Goal: Task Accomplishment & Management: Complete application form

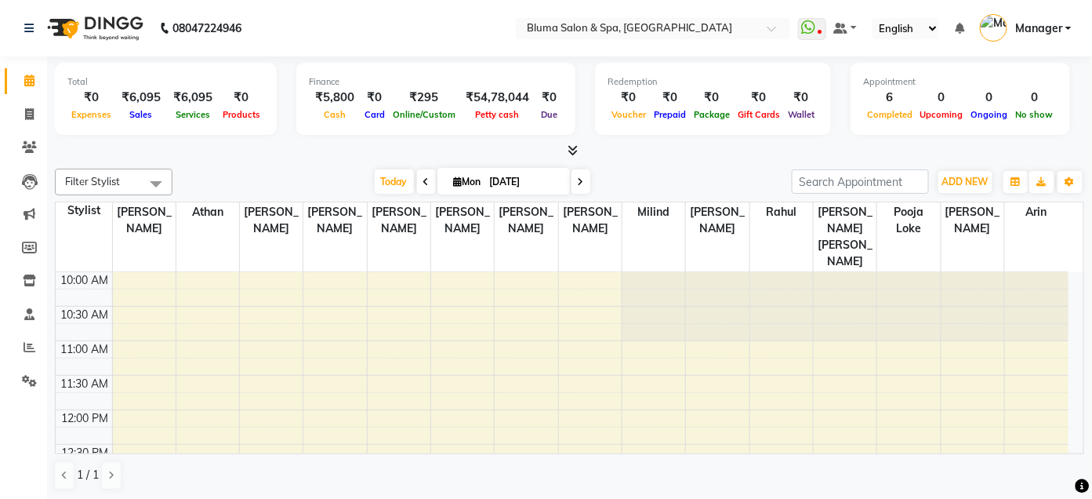
drag, startPoint x: 840, startPoint y: 164, endPoint x: 850, endPoint y: 149, distance: 17.6
click at [850, 149] on div at bounding box center [569, 151] width 1029 height 16
click at [25, 110] on icon at bounding box center [29, 114] width 9 height 12
select select "service"
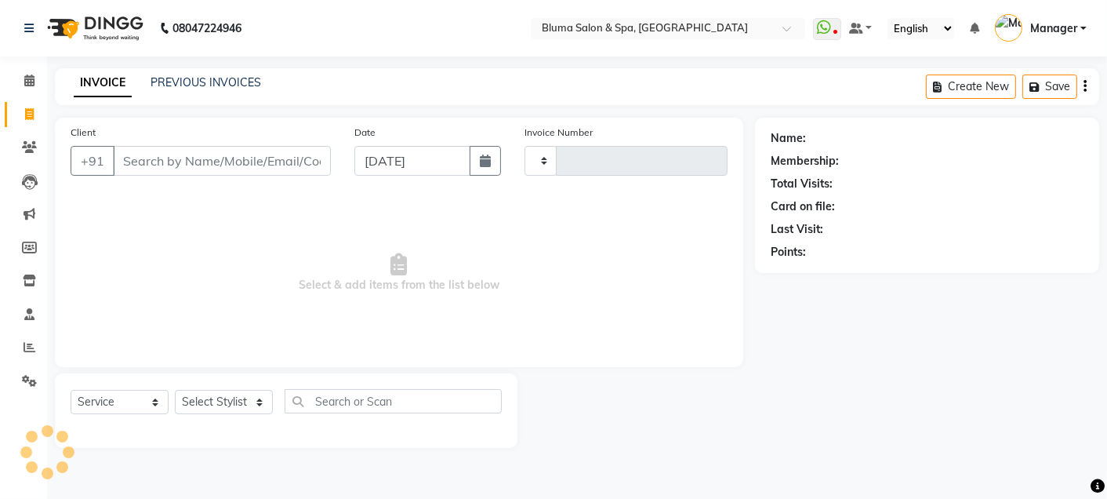
type input "0988"
select select "3653"
click at [209, 151] on input "Client" at bounding box center [222, 161] width 218 height 30
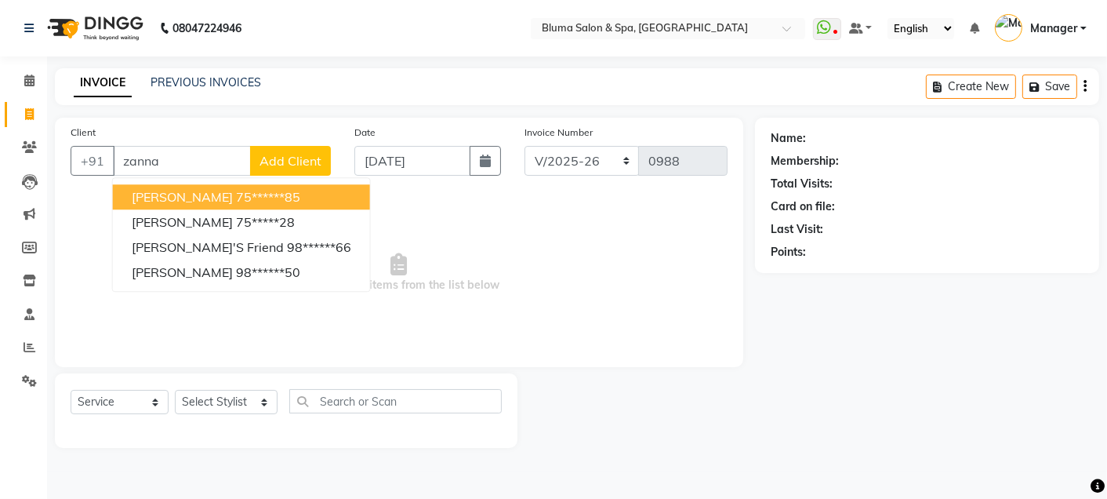
click at [236, 198] on ngb-highlight "75******85" at bounding box center [268, 197] width 64 height 16
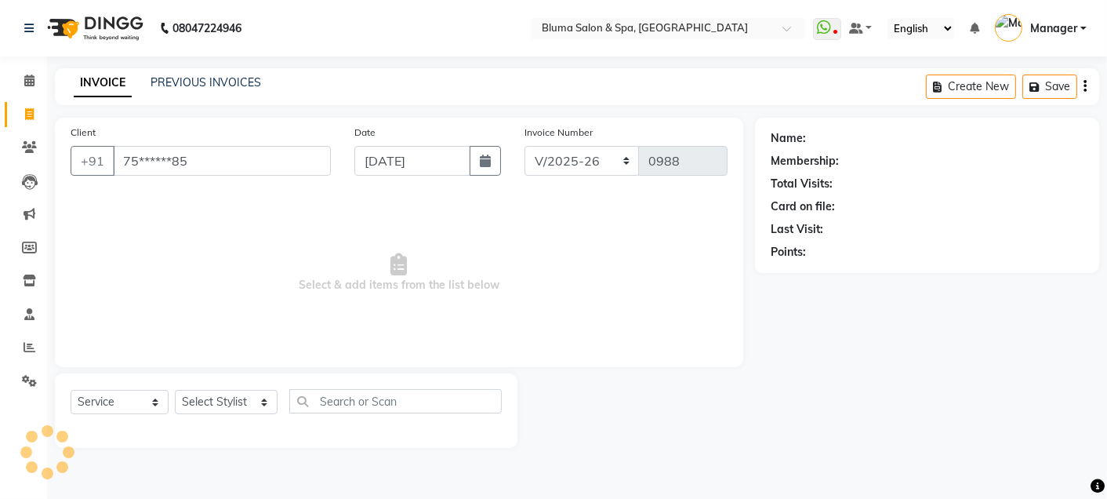
type input "75******85"
select select "1: Object"
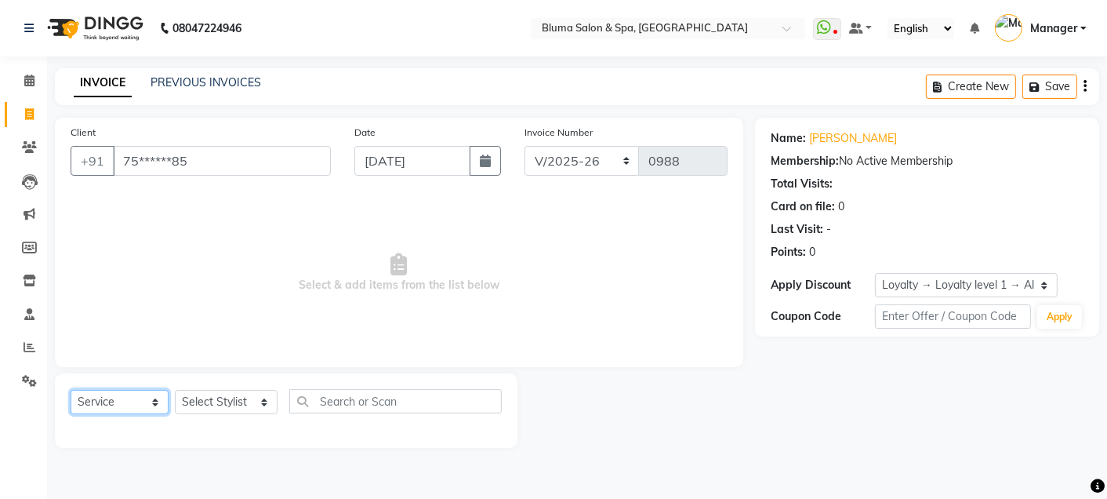
click at [153, 409] on select "Select Service Product Membership Package Voucher Prepaid Gift Card" at bounding box center [120, 402] width 98 height 24
select select "product"
click at [71, 390] on select "Select Service Product Membership Package Voucher Prepaid Gift Card" at bounding box center [120, 402] width 98 height 24
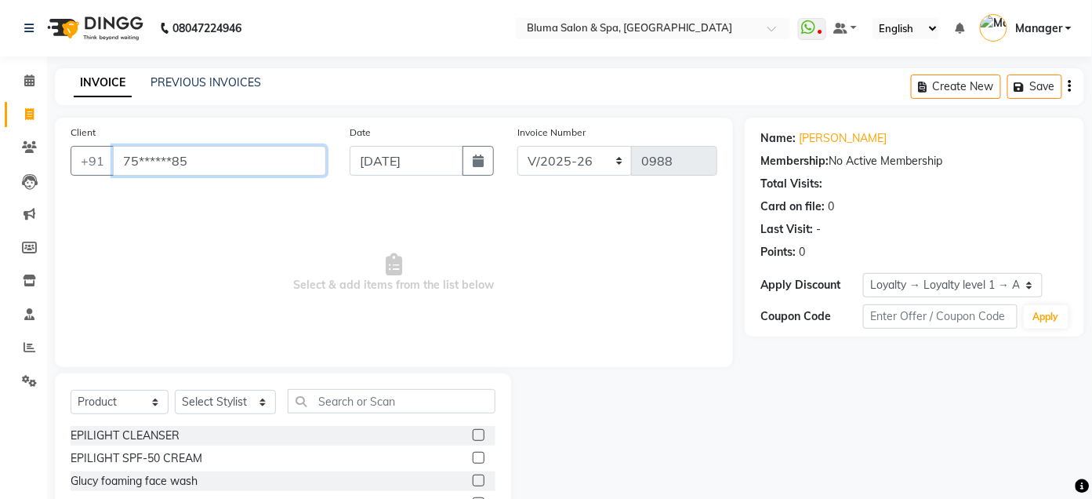
drag, startPoint x: 121, startPoint y: 162, endPoint x: 242, endPoint y: 154, distance: 121.8
click at [242, 154] on input "75******85" at bounding box center [219, 161] width 213 height 30
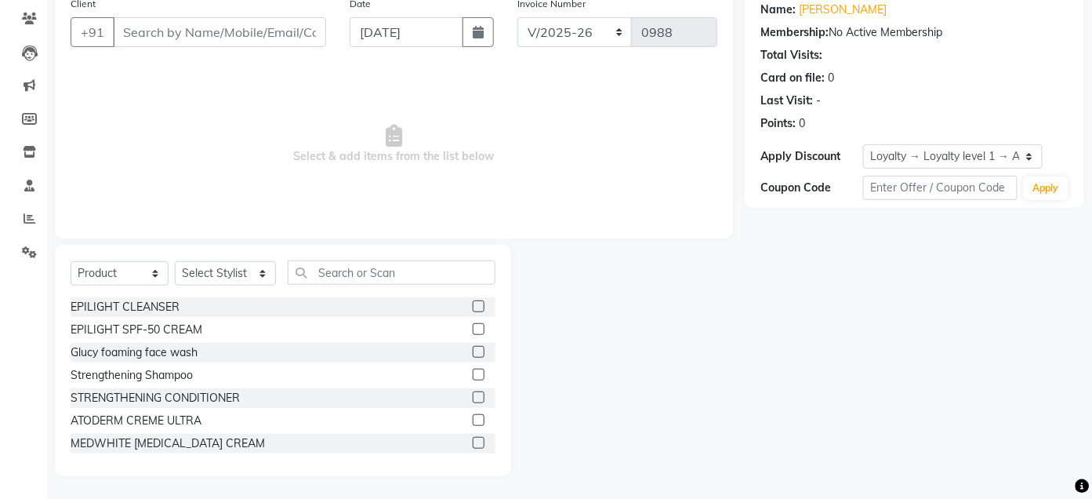
click at [334, 245] on div "Select Service Product Membership Package Voucher Prepaid Gift Card Select Styl…" at bounding box center [283, 360] width 456 height 231
click at [339, 183] on span "Select & add items from the list below" at bounding box center [394, 144] width 647 height 157
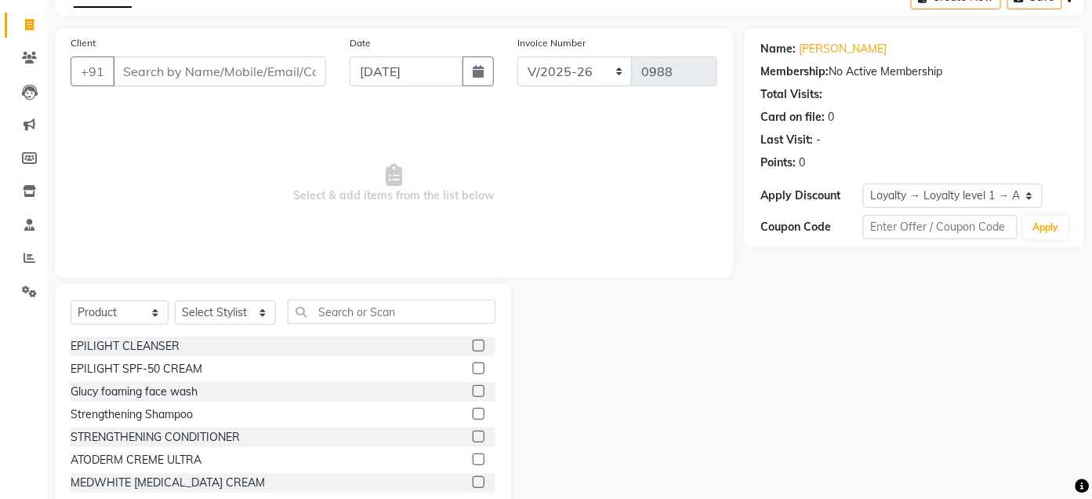
scroll to position [50, 0]
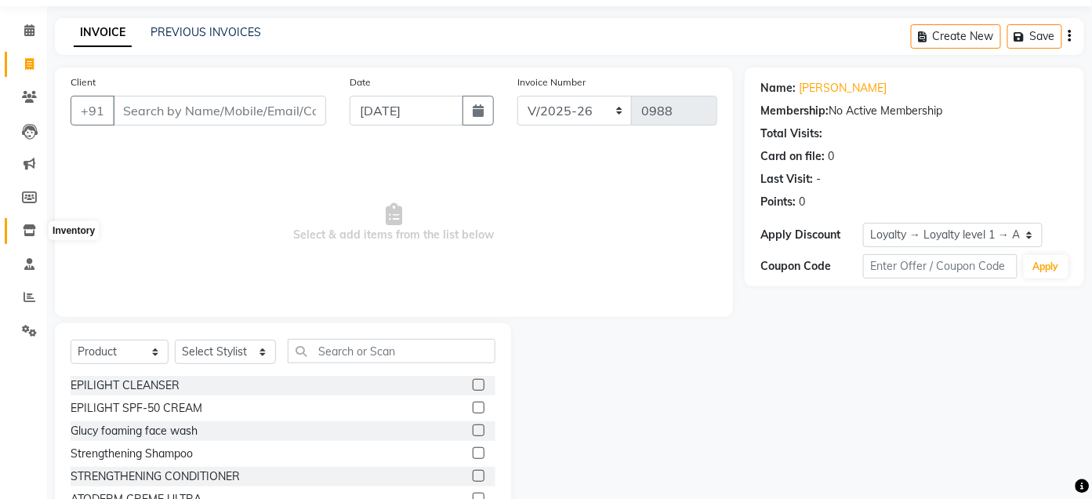
click at [28, 237] on span at bounding box center [29, 231] width 27 height 18
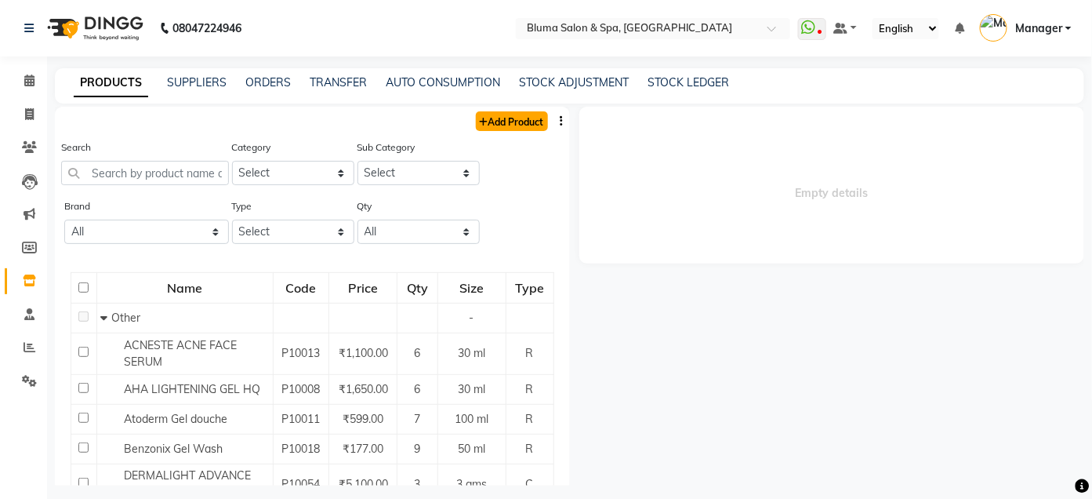
click at [511, 124] on link "Add Product" at bounding box center [512, 121] width 72 height 20
select select "true"
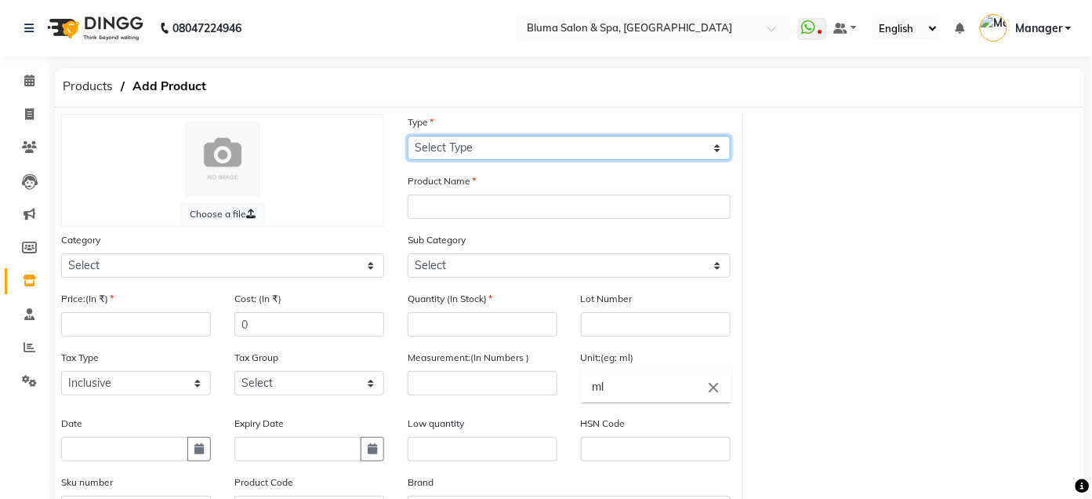
click at [497, 146] on select "Select Type Both Retail Consumable" at bounding box center [569, 148] width 323 height 24
click at [354, 226] on div "Choose a file" at bounding box center [222, 170] width 323 height 113
click at [506, 280] on div "Sub Category Select" at bounding box center [569, 260] width 346 height 59
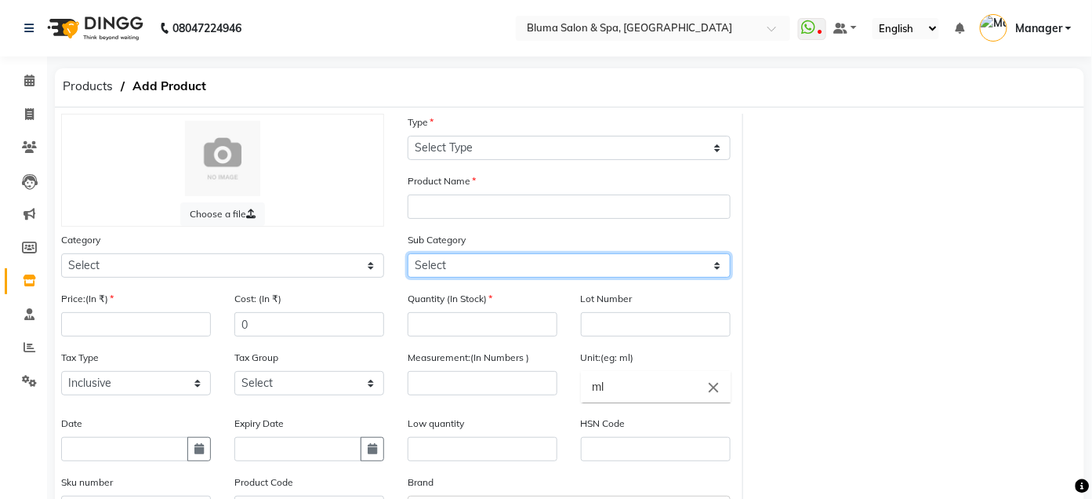
click at [516, 268] on select "Select" at bounding box center [569, 265] width 323 height 24
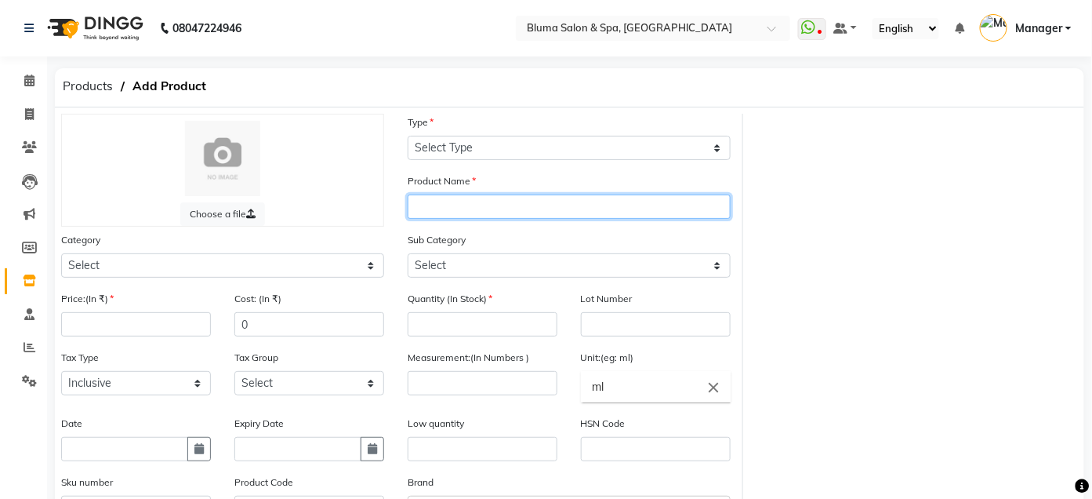
click at [488, 216] on input "text" at bounding box center [569, 206] width 323 height 24
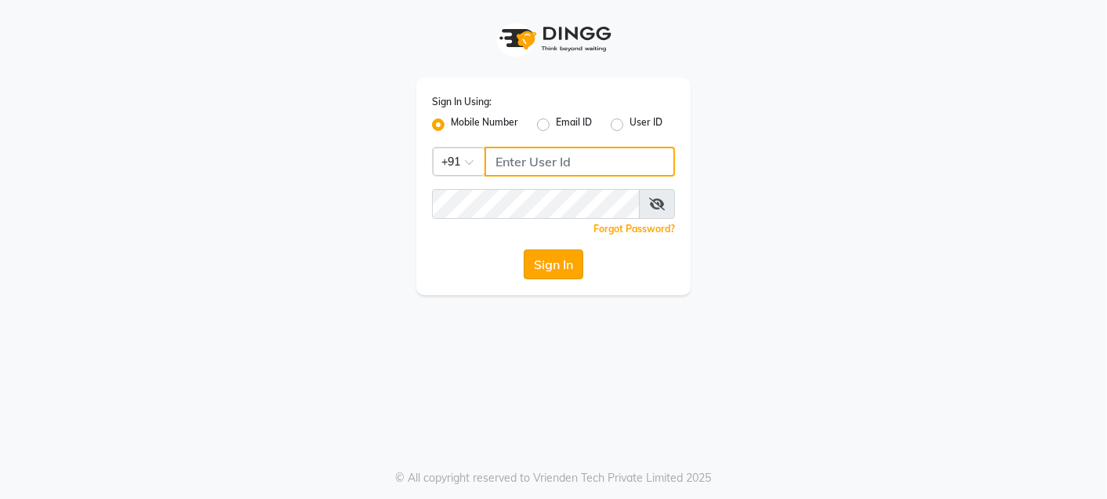
type input "9820033678"
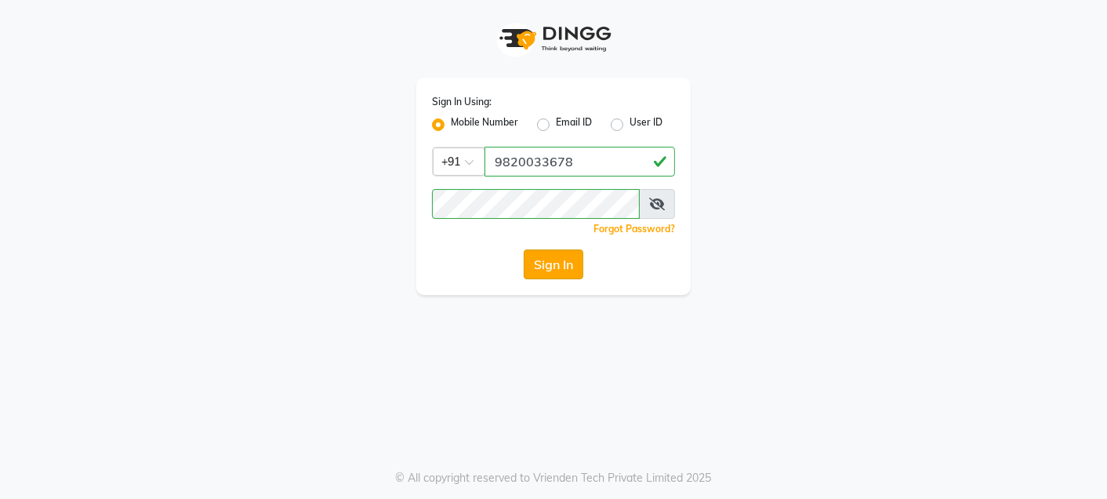
click at [541, 267] on button "Sign In" at bounding box center [554, 264] width 60 height 30
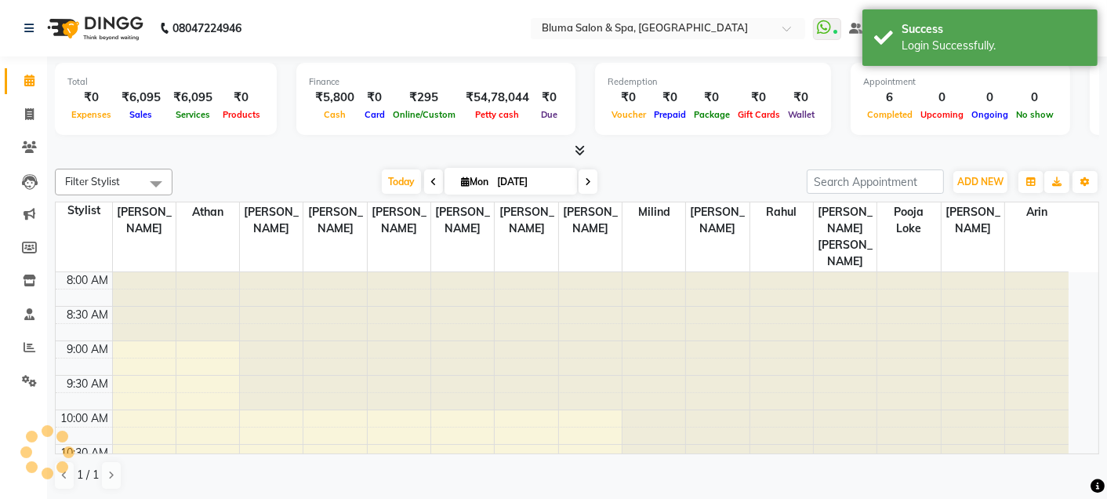
select select "en"
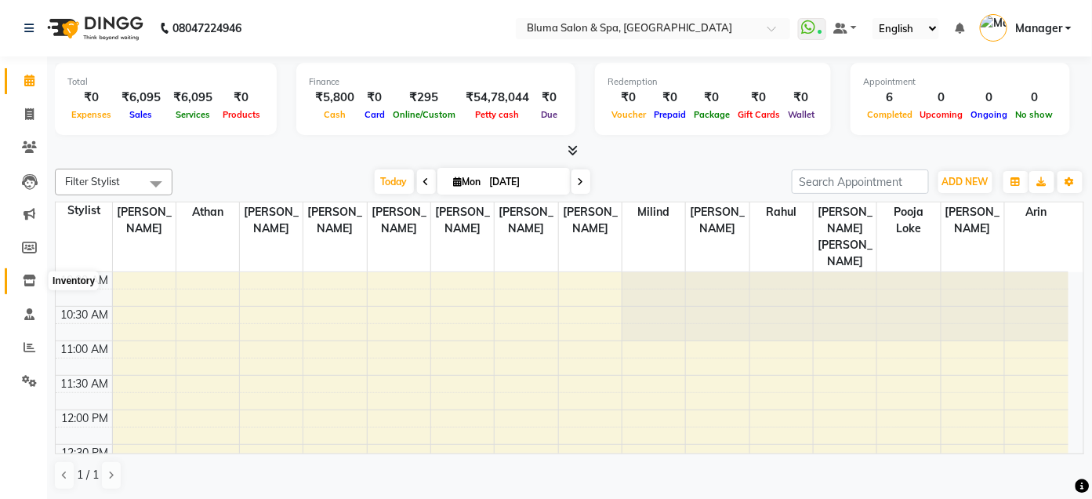
click at [37, 283] on span at bounding box center [29, 281] width 27 height 18
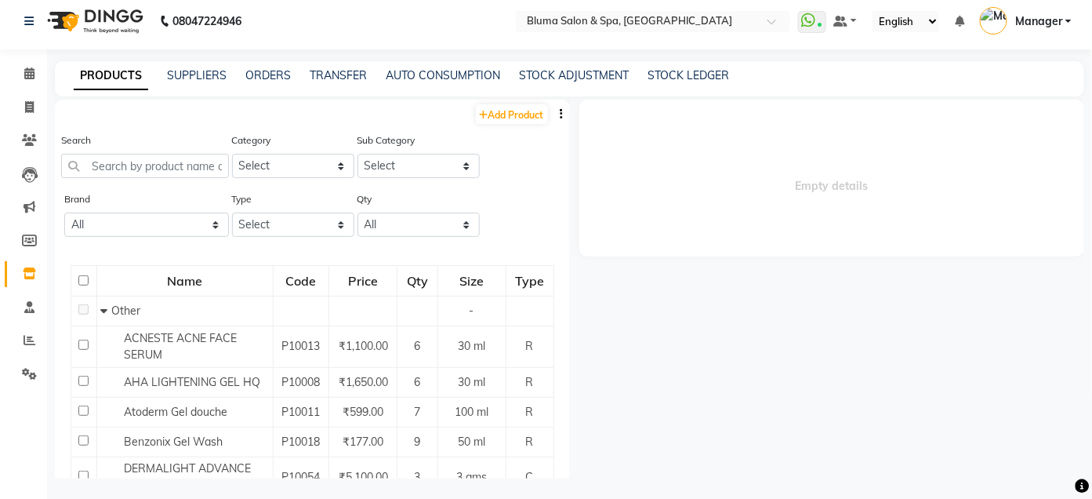
scroll to position [9, 0]
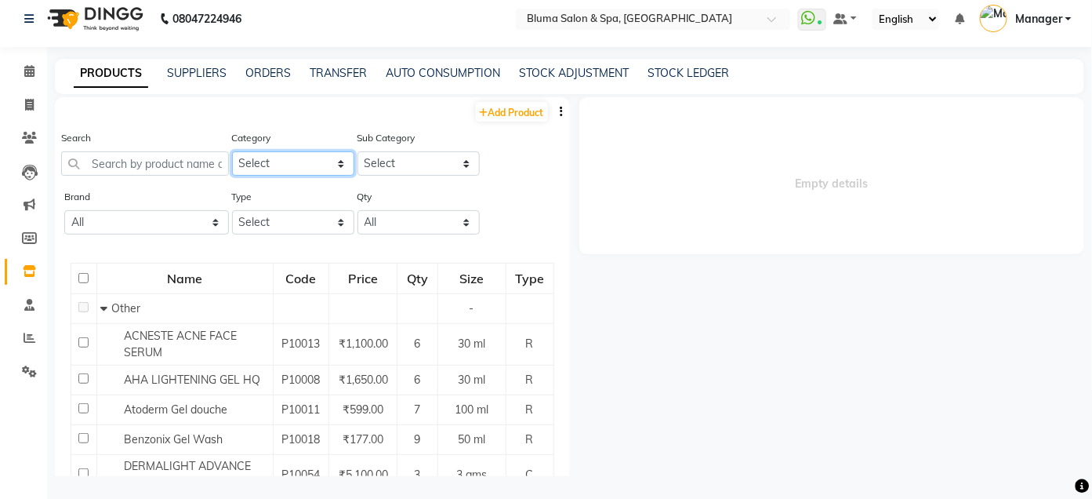
click at [287, 161] on select "Select Hair Skin Makeup Personal Care Appliances Beard Waxing Disposable Thread…" at bounding box center [293, 163] width 122 height 24
click at [716, 301] on div "Empty details" at bounding box center [827, 286] width 515 height 379
click at [482, 107] on link "Add Product" at bounding box center [512, 112] width 72 height 20
select select "true"
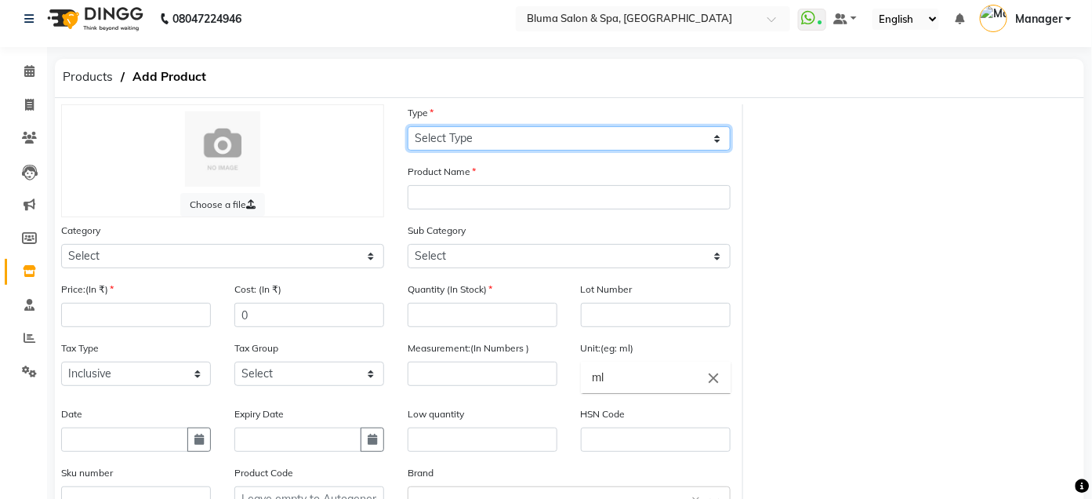
click at [477, 139] on select "Select Type Both Retail Consumable" at bounding box center [569, 138] width 323 height 24
select select "R"
click at [408, 126] on select "Select Type Both Retail Consumable" at bounding box center [569, 138] width 323 height 24
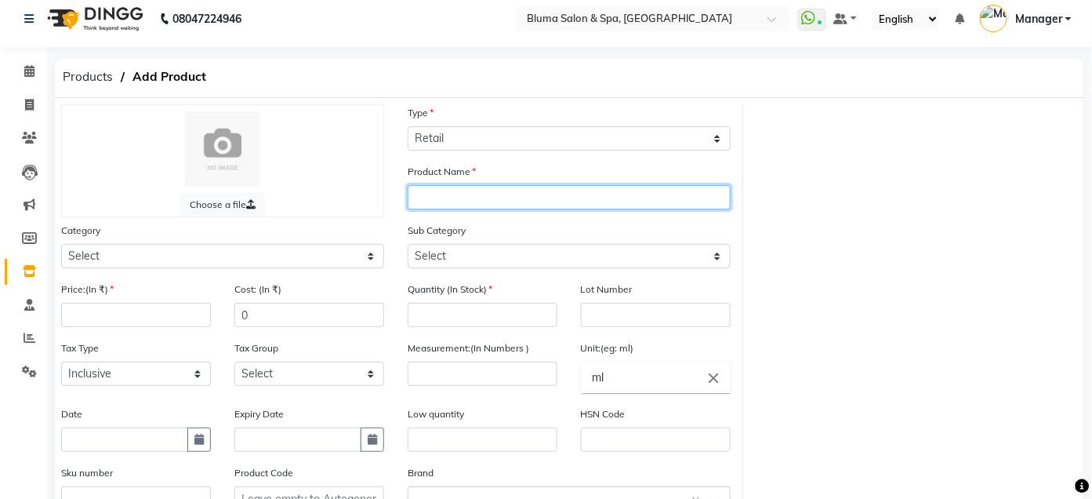
click at [517, 203] on input "text" at bounding box center [569, 197] width 323 height 24
type input "NIGHT OWL"
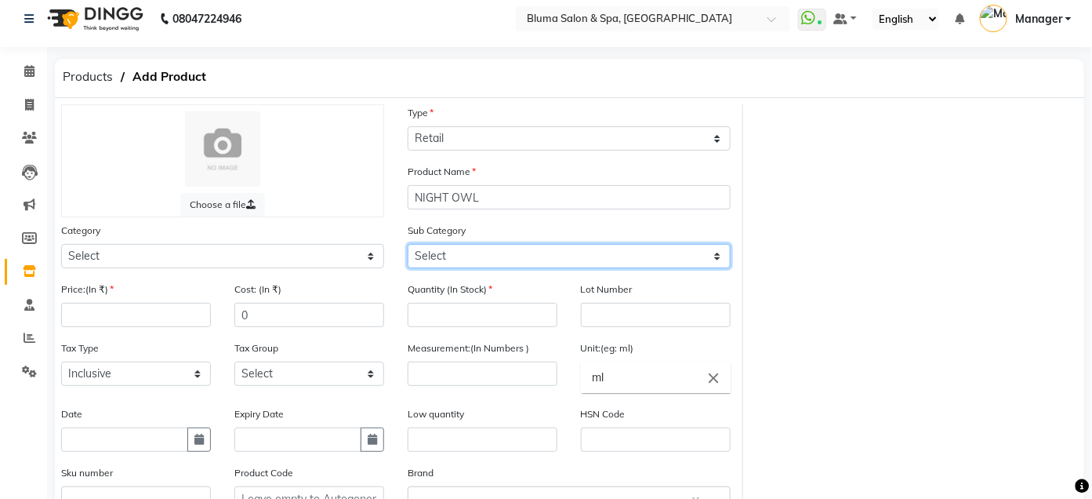
click at [466, 252] on select "Select" at bounding box center [569, 256] width 323 height 24
click at [492, 255] on select "Select" at bounding box center [569, 256] width 323 height 24
click at [470, 259] on select "Select" at bounding box center [569, 256] width 323 height 24
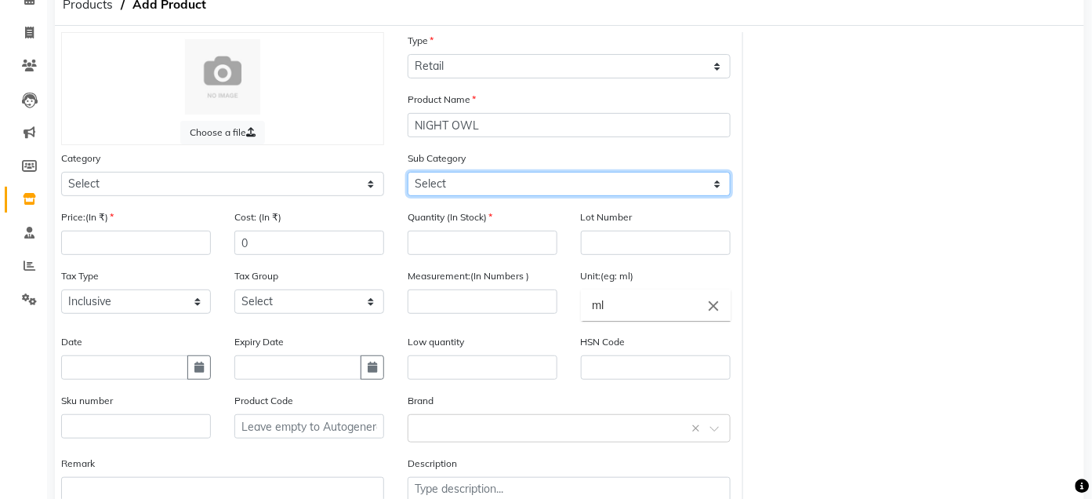
scroll to position [188, 0]
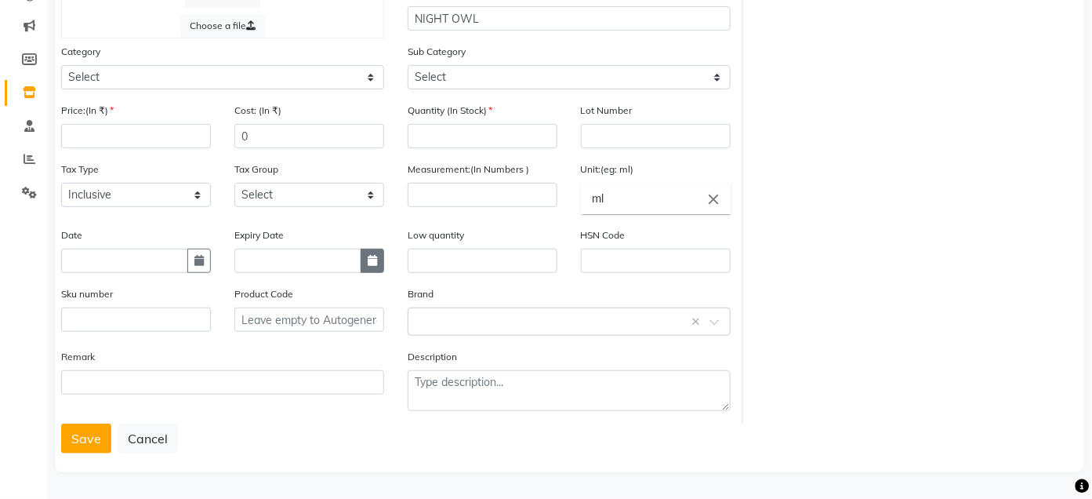
click at [373, 256] on icon "button" at bounding box center [372, 260] width 9 height 11
select select "9"
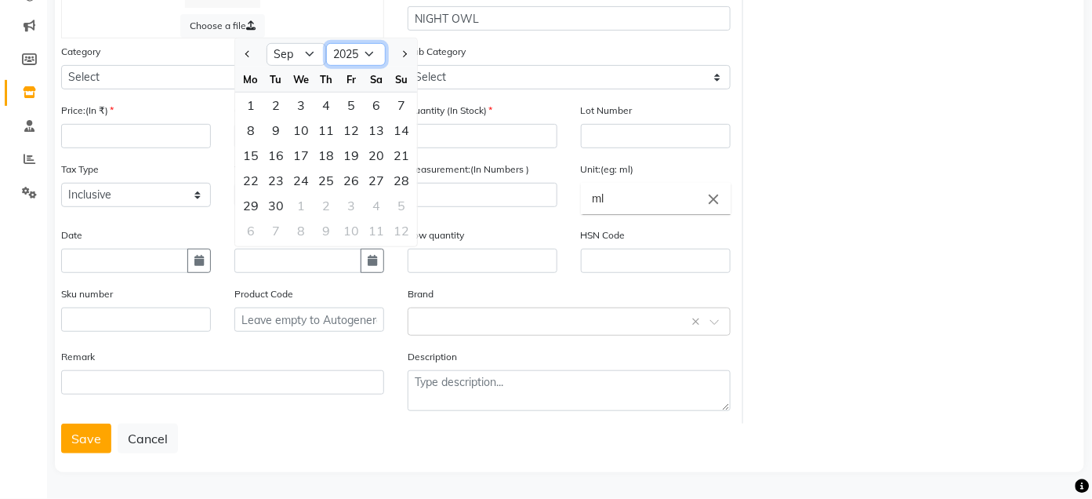
click at [369, 52] on select "2015 2016 2017 2018 2019 2020 2021 2022 2023 2024 2025 2026 2027 2028 2029 2030…" at bounding box center [356, 54] width 60 height 24
select select "2027"
click at [326, 42] on select "2015 2016 2017 2018 2019 2020 2021 2022 2023 2024 2025 2026 2027 2028 2029 2030…" at bounding box center [356, 54] width 60 height 24
click at [304, 53] on select "Jan Feb Mar Apr May Jun Jul Aug Sep Oct Nov Dec" at bounding box center [297, 54] width 60 height 24
select select "5"
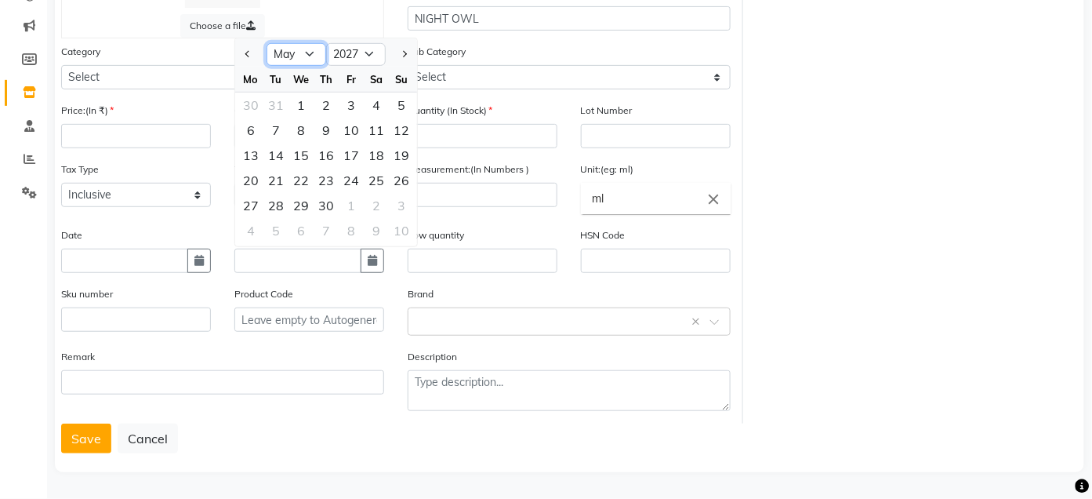
click at [267, 42] on select "Jan Feb Mar Apr May Jun Jul Aug Sep Oct Nov Dec" at bounding box center [297, 54] width 60 height 24
click at [371, 103] on div "1" at bounding box center [376, 104] width 25 height 25
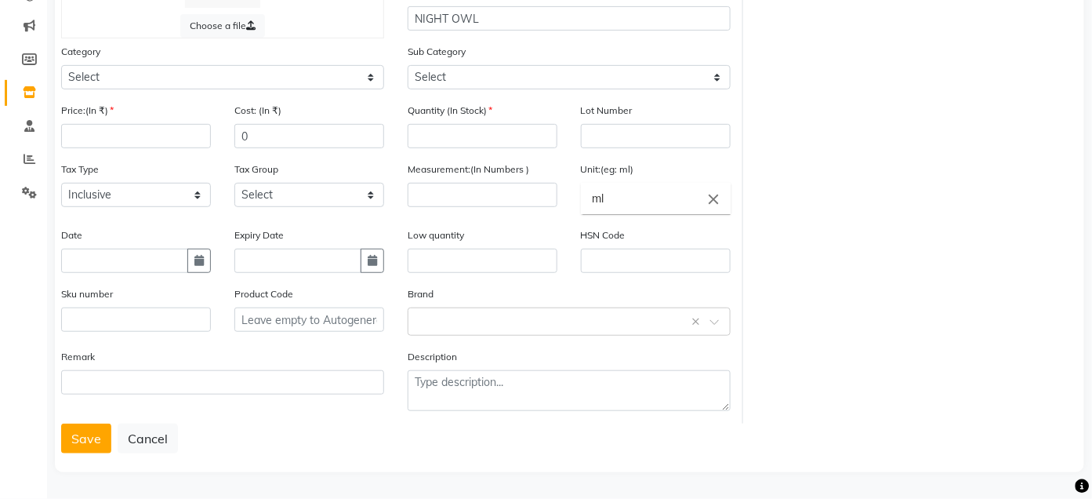
type input "01-05-2027"
click at [605, 252] on input "text" at bounding box center [656, 260] width 150 height 24
type input "33049990"
click at [132, 258] on input "text" at bounding box center [124, 260] width 127 height 24
select select "9"
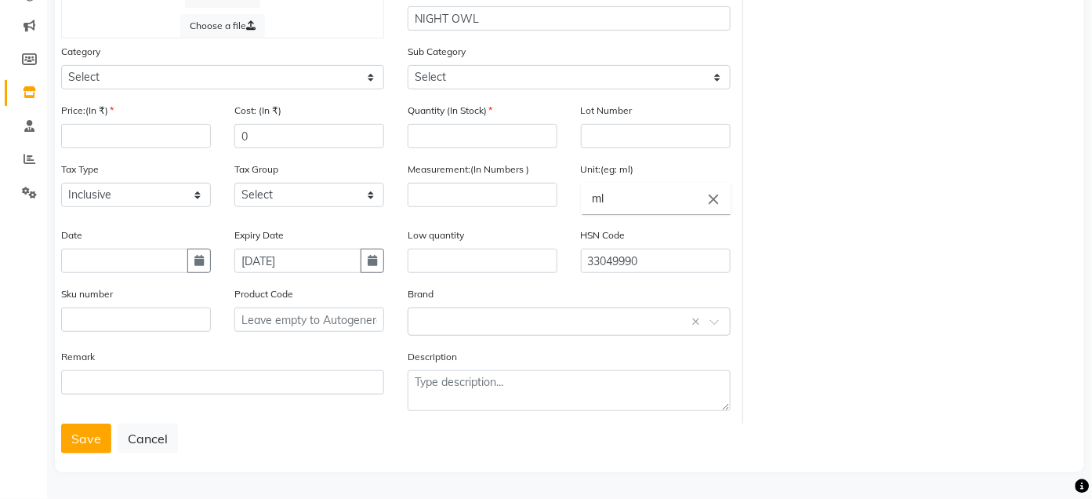
select select "2025"
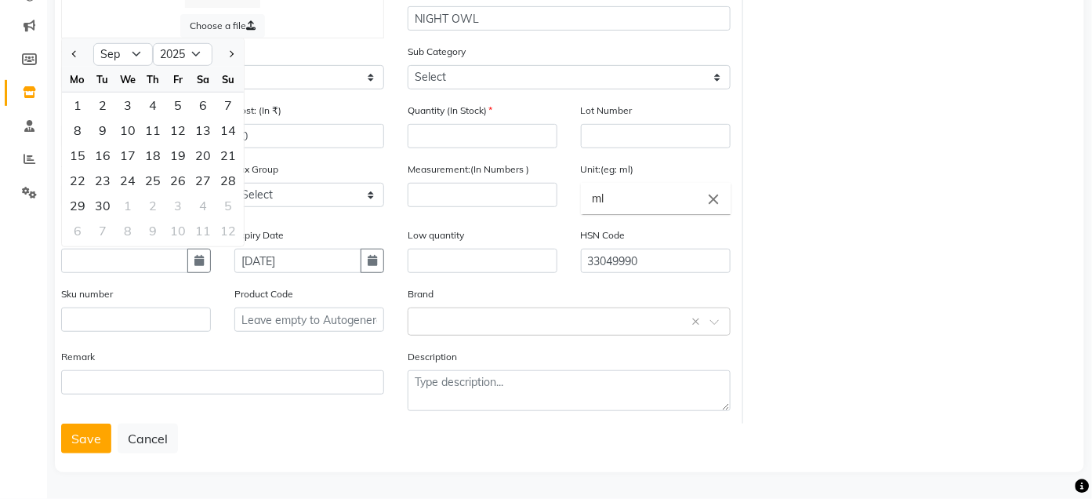
click at [865, 335] on div "Choose a file Type Select Type Both Retail Consumable Product Name NIGHT OWL Ca…" at bounding box center [569, 175] width 1040 height 498
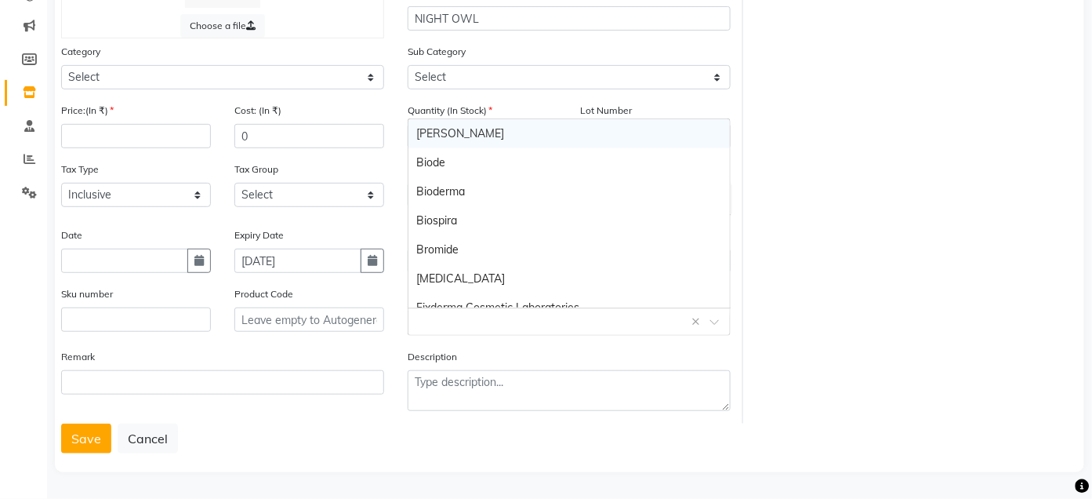
click at [649, 318] on input "text" at bounding box center [553, 320] width 274 height 16
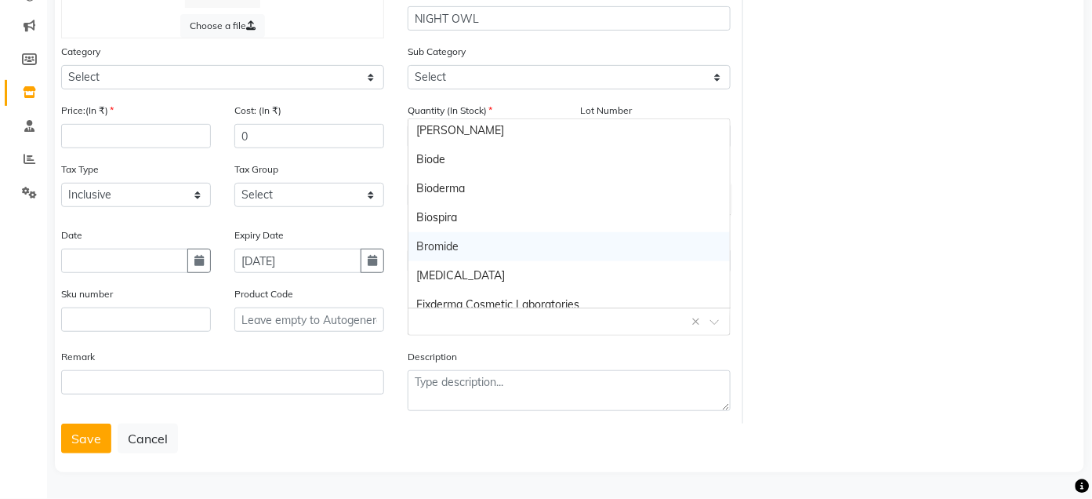
scroll to position [0, 0]
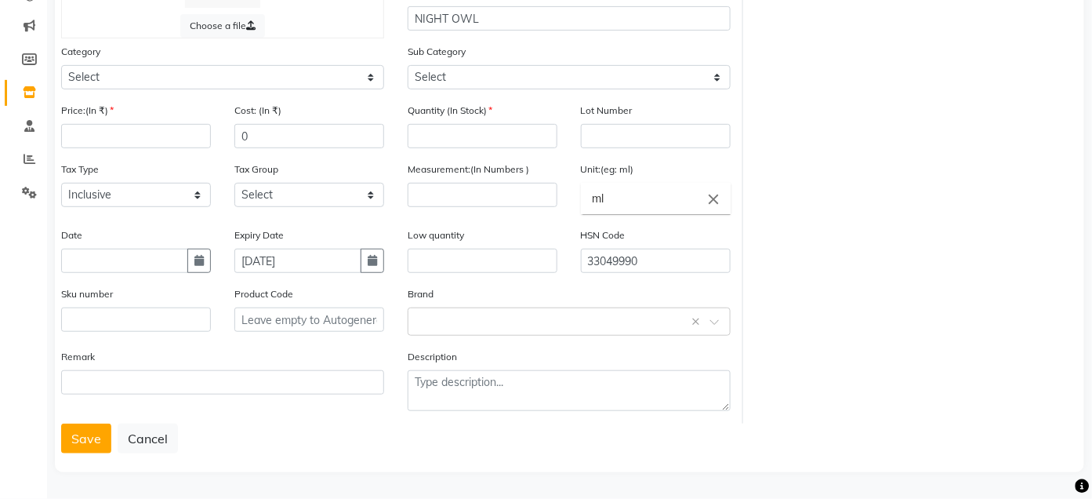
click at [838, 292] on div "Choose a file Type Select Type Both Retail Consumable Product Name NIGHT OWL Ca…" at bounding box center [569, 175] width 1040 height 498
click at [317, 322] on input "text" at bounding box center [309, 319] width 150 height 24
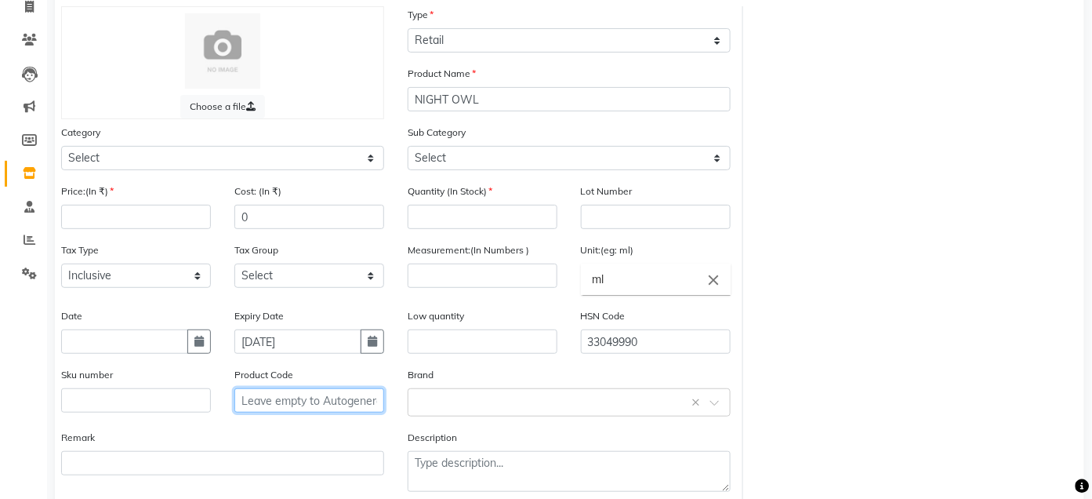
scroll to position [188, 0]
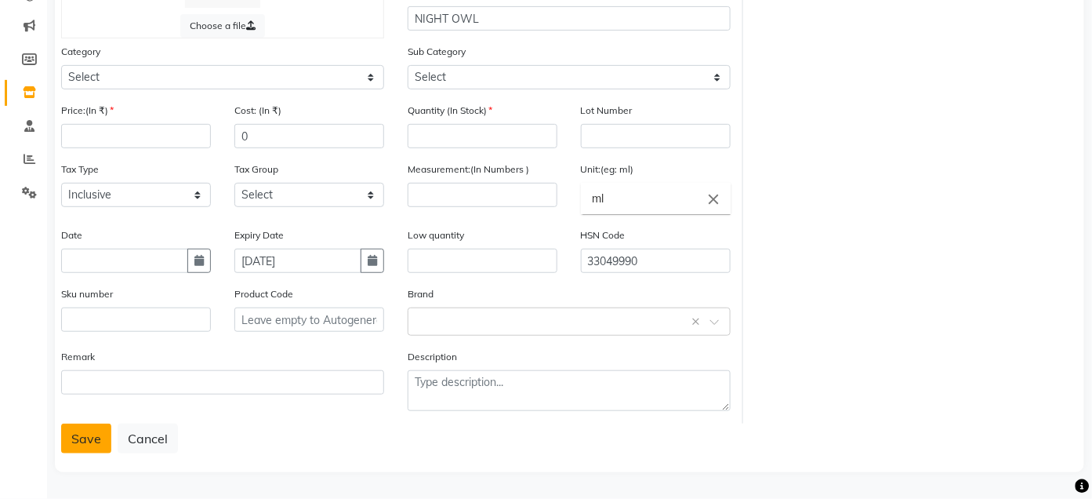
click at [90, 437] on button "Save" at bounding box center [86, 438] width 50 height 30
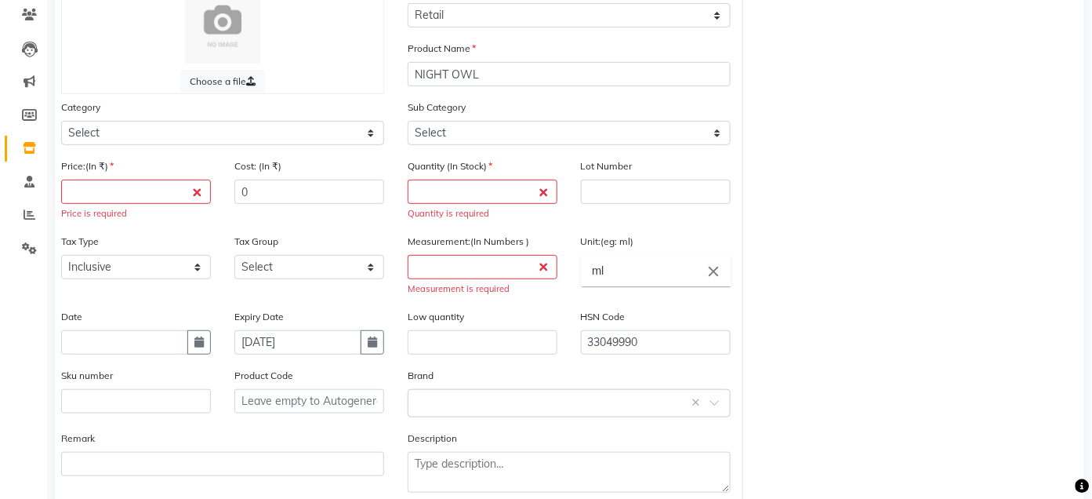
scroll to position [195, 0]
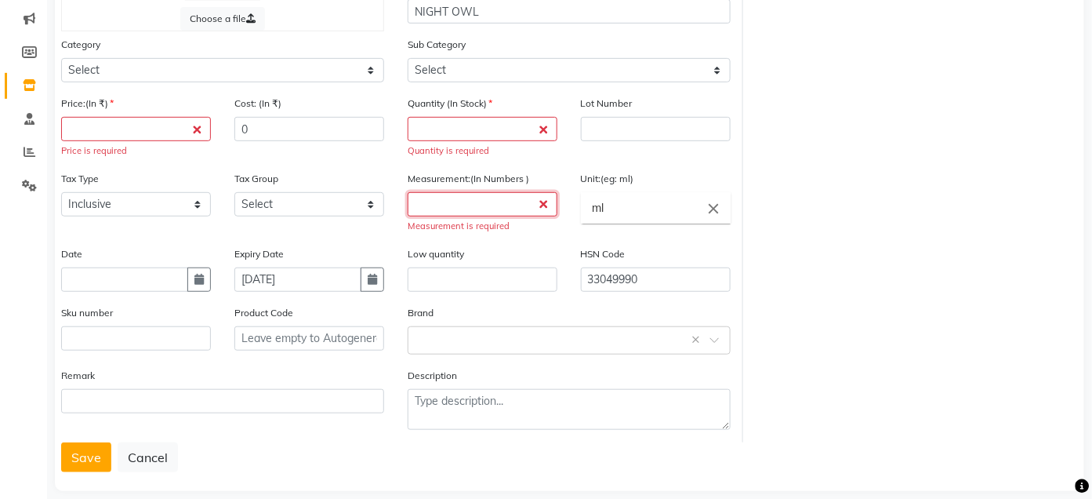
click at [510, 207] on input "number" at bounding box center [483, 204] width 150 height 24
click at [466, 139] on input "number" at bounding box center [483, 129] width 150 height 24
click at [152, 132] on input "number" at bounding box center [136, 129] width 150 height 24
type input "1490"
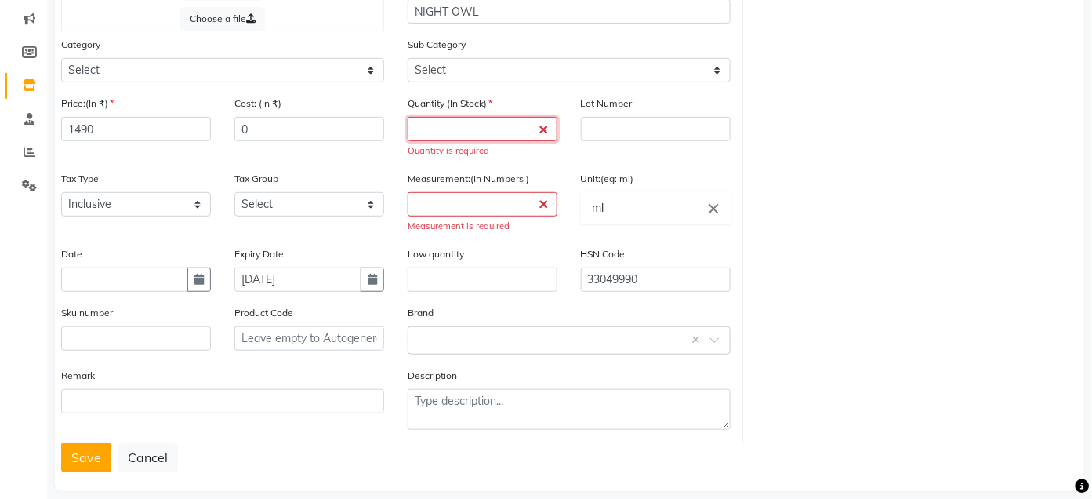
click at [425, 125] on input "number" at bounding box center [483, 129] width 150 height 24
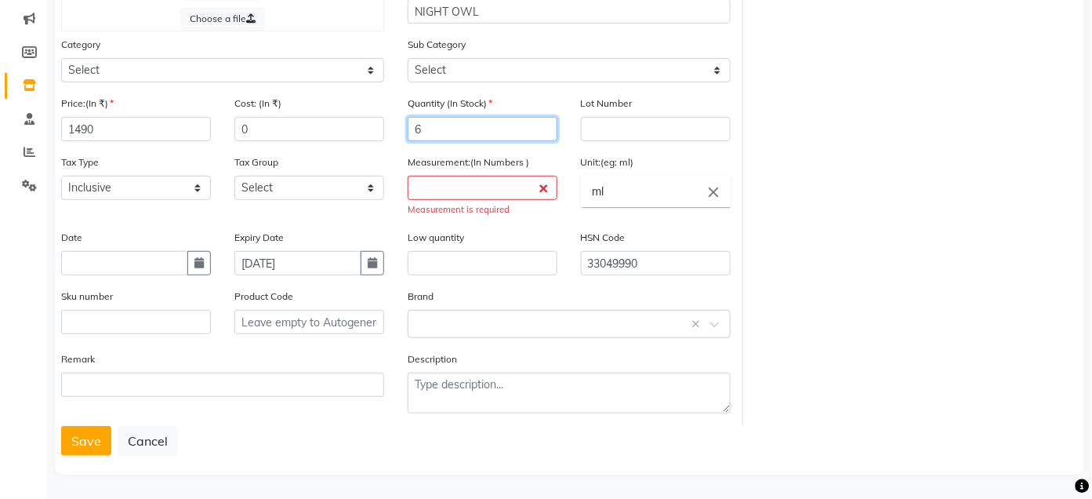
type input "6"
click at [518, 183] on input "number" at bounding box center [483, 188] width 150 height 24
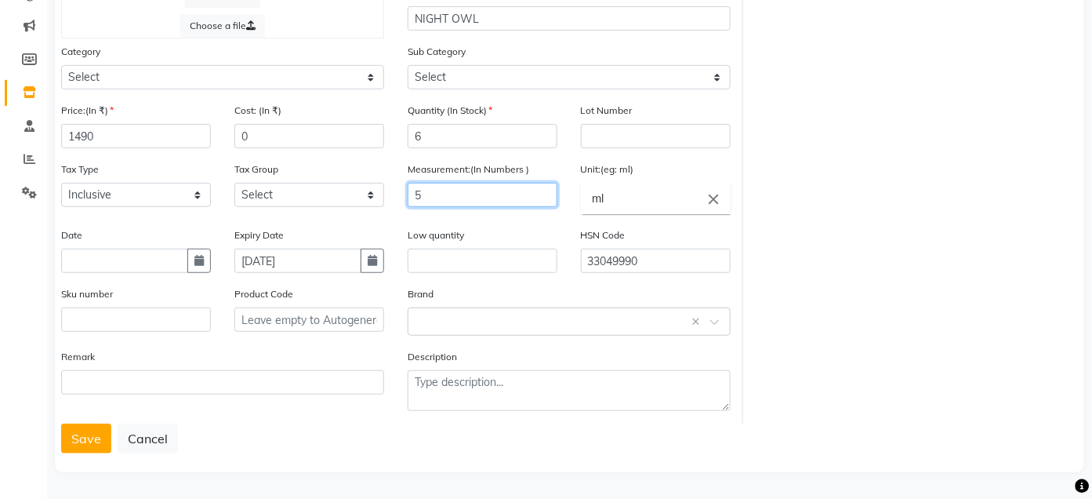
scroll to position [188, 0]
type input "5"
type input "55"
click at [687, 200] on input "ml" at bounding box center [656, 198] width 150 height 31
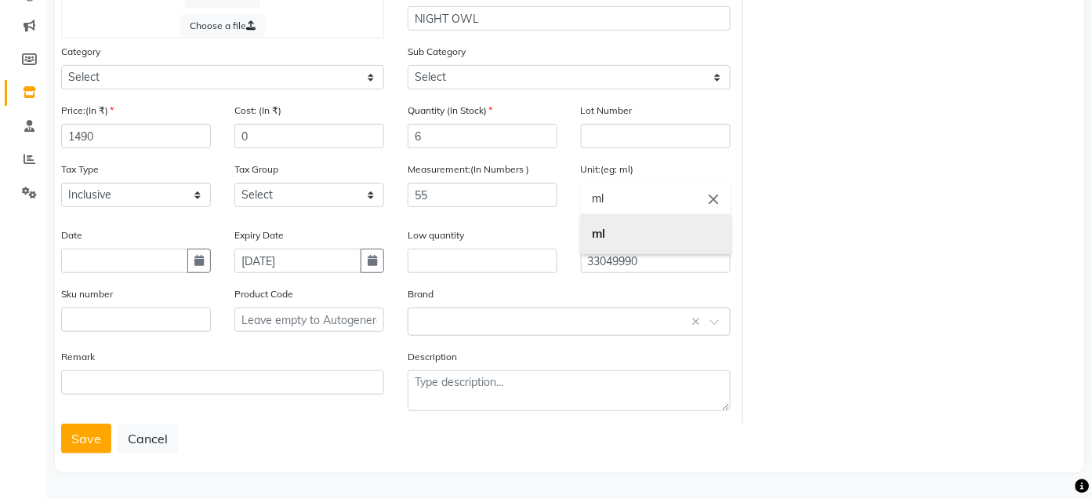
click at [651, 230] on link "ml" at bounding box center [656, 234] width 150 height 40
click at [82, 444] on button "Save" at bounding box center [86, 438] width 50 height 30
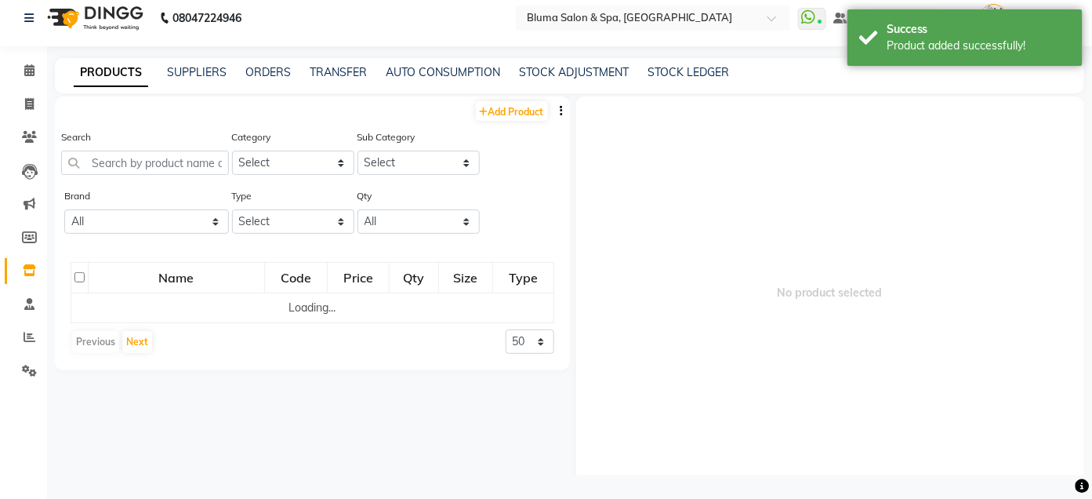
scroll to position [9, 0]
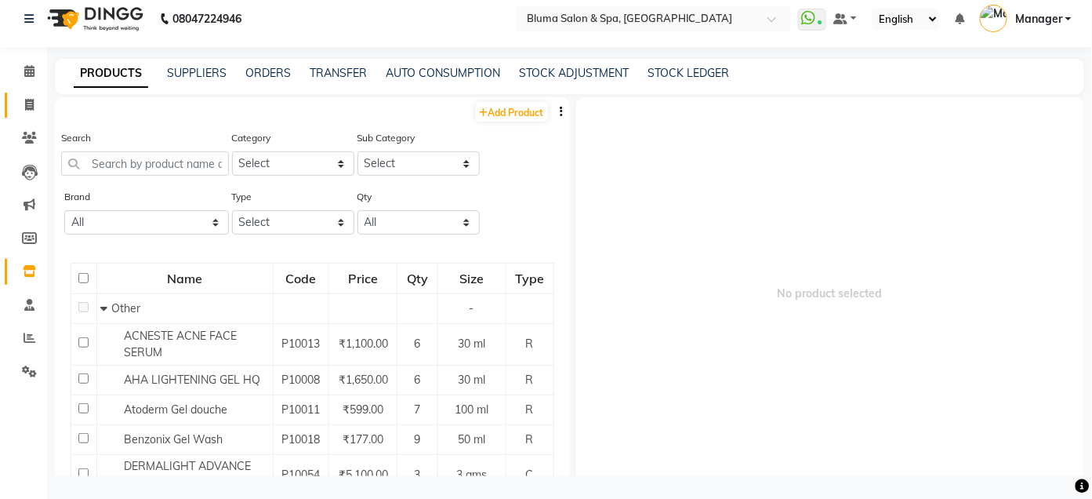
click at [37, 103] on span at bounding box center [29, 105] width 27 height 18
select select "service"
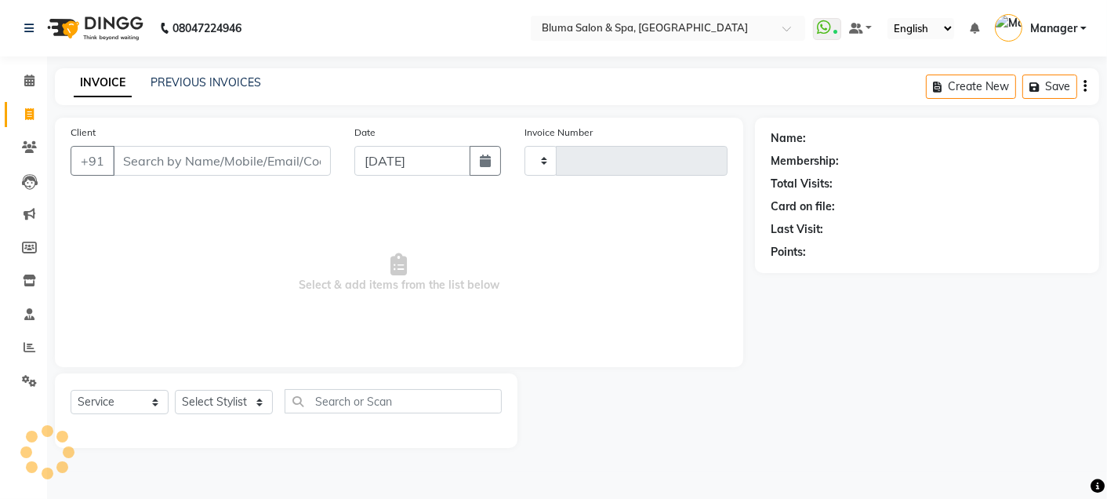
type input "0988"
select select "3653"
click at [31, 81] on icon at bounding box center [29, 80] width 10 height 12
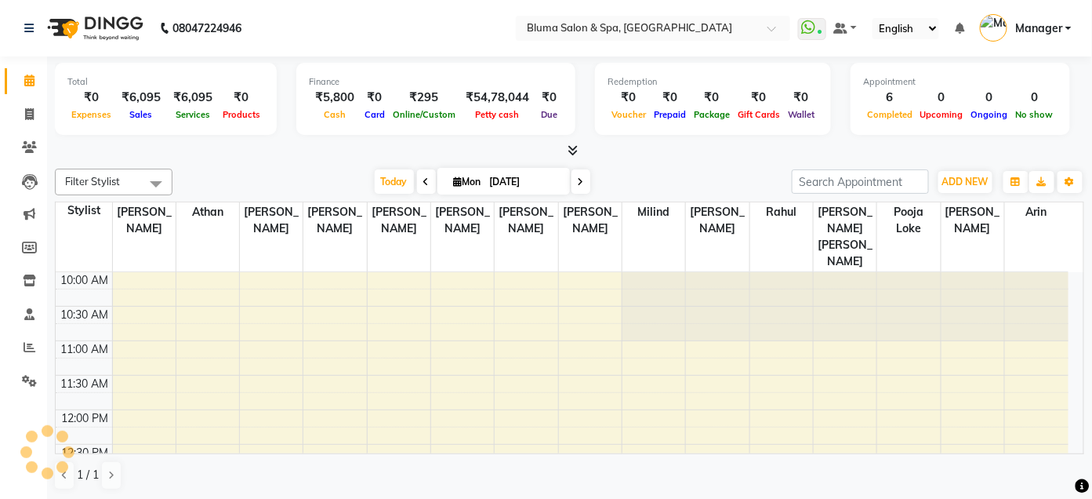
scroll to position [483, 0]
